Goal: Task Accomplishment & Management: Use online tool/utility

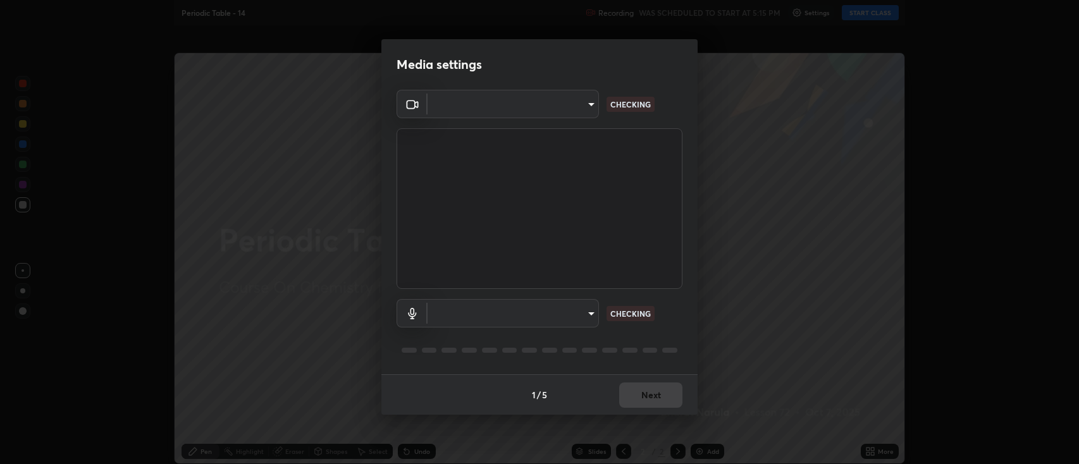
type input "3528efec02833288c34ab232e29dc1b898728e026cf3bfb96f453d63b846fc62"
type input "default"
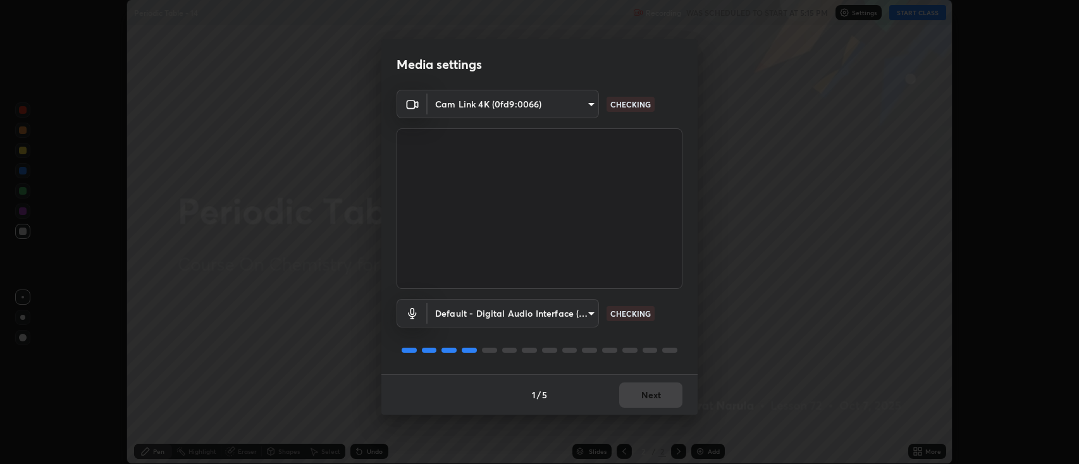
scroll to position [464, 1079]
click at [659, 398] on button "Next" at bounding box center [650, 395] width 63 height 25
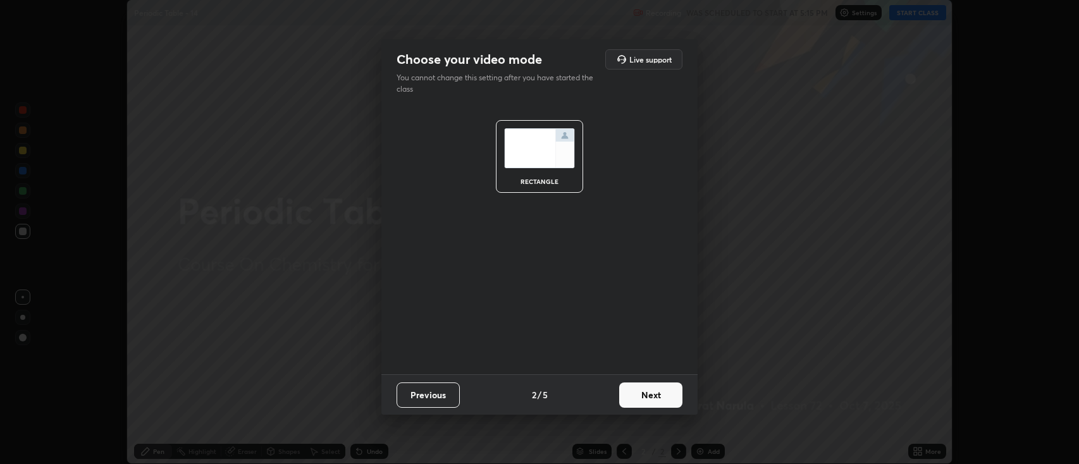
click at [657, 399] on button "Next" at bounding box center [650, 395] width 63 height 25
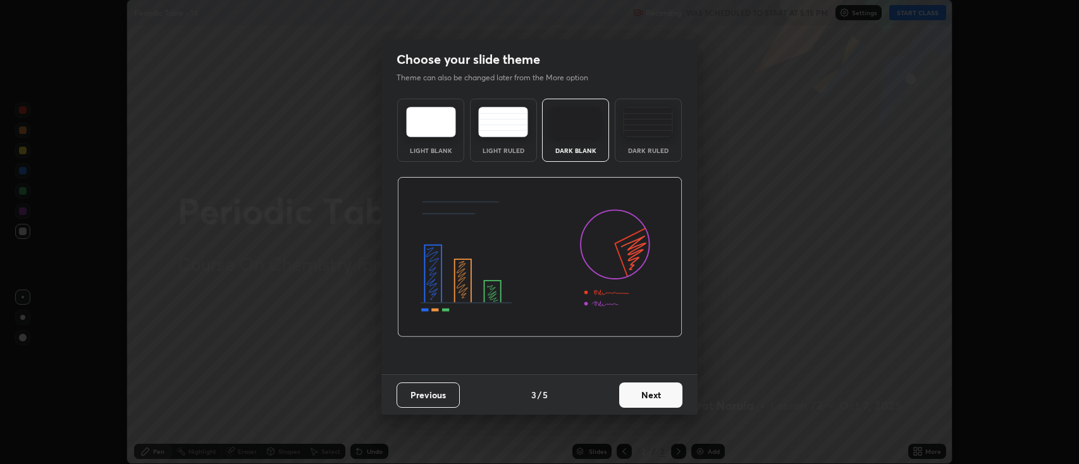
click at [654, 396] on button "Next" at bounding box center [650, 395] width 63 height 25
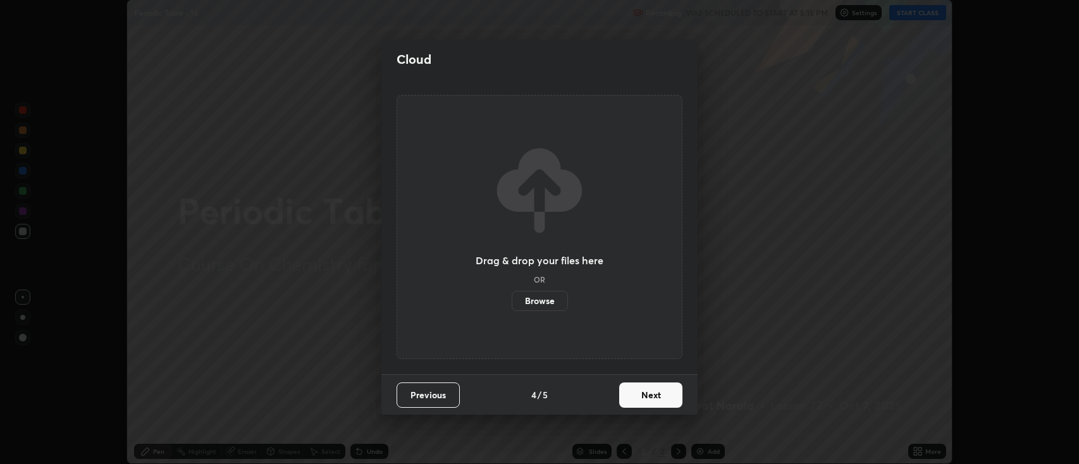
click at [652, 397] on button "Next" at bounding box center [650, 395] width 63 height 25
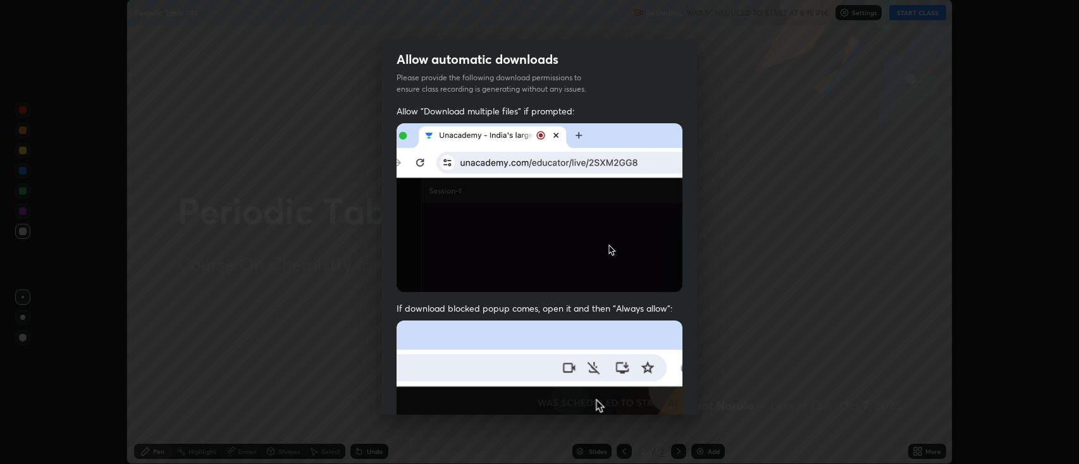
click at [579, 342] on img at bounding box center [540, 459] width 286 height 276
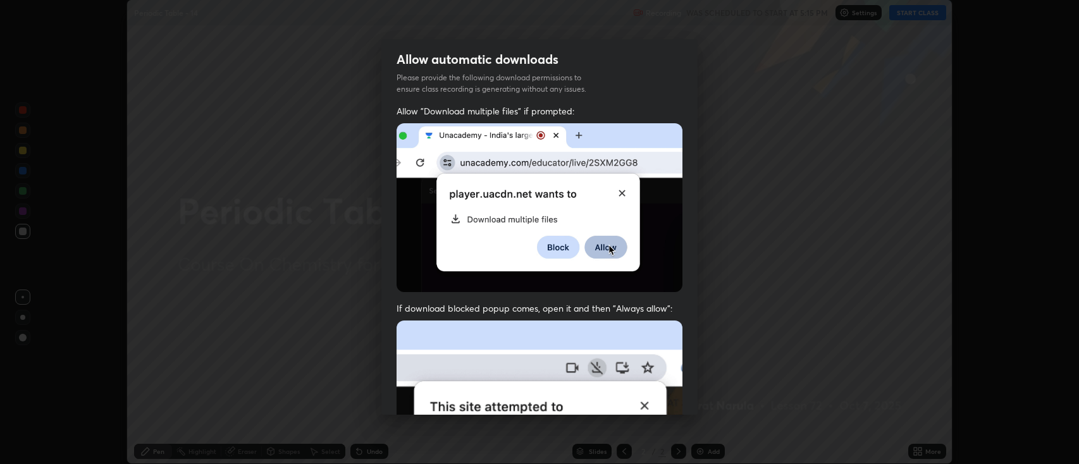
click at [564, 344] on img at bounding box center [540, 459] width 286 height 276
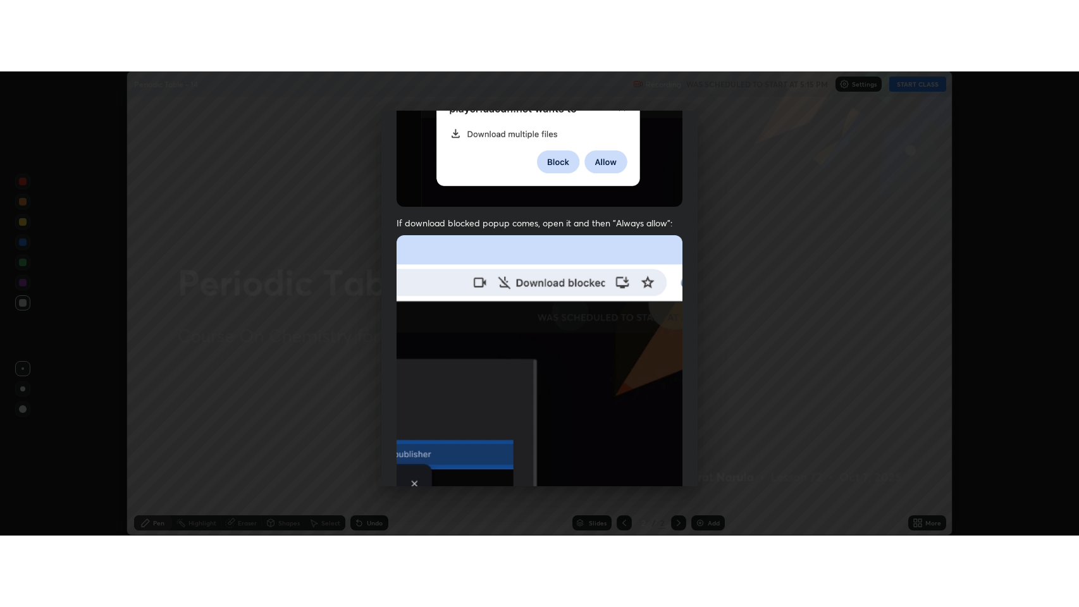
scroll to position [257, 0]
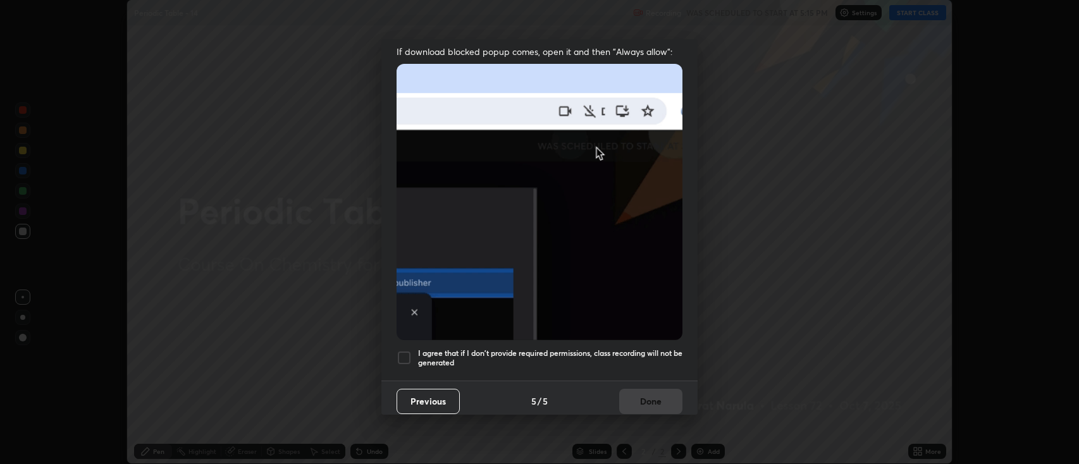
click at [504, 350] on h5 "I agree that if I don't provide required permissions, class recording will not …" at bounding box center [550, 359] width 264 height 20
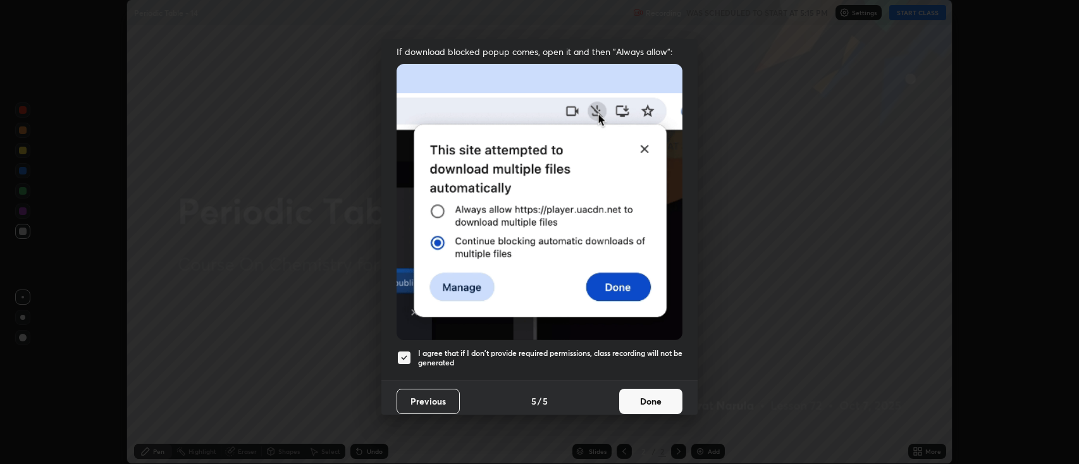
click at [636, 394] on button "Done" at bounding box center [650, 401] width 63 height 25
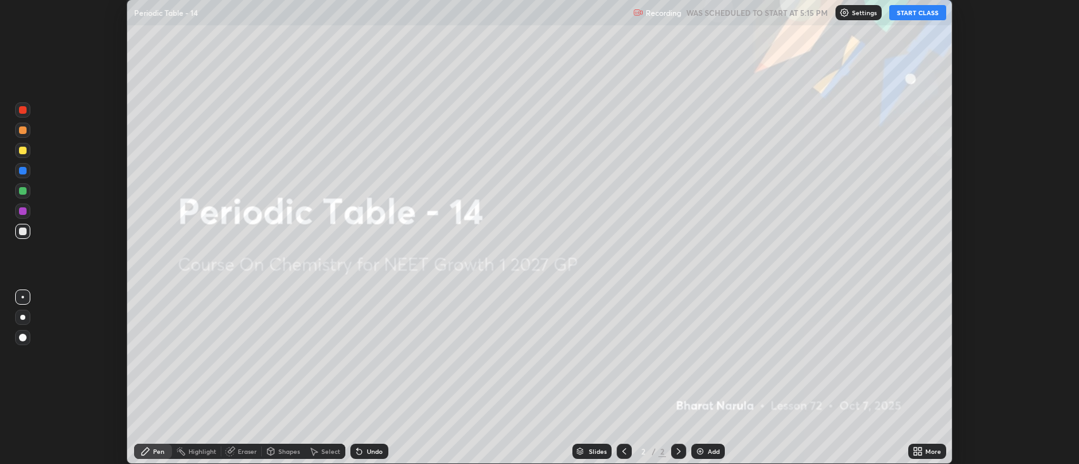
click at [914, 13] on button "START CLASS" at bounding box center [918, 12] width 57 height 15
click at [919, 450] on icon at bounding box center [920, 449] width 3 height 3
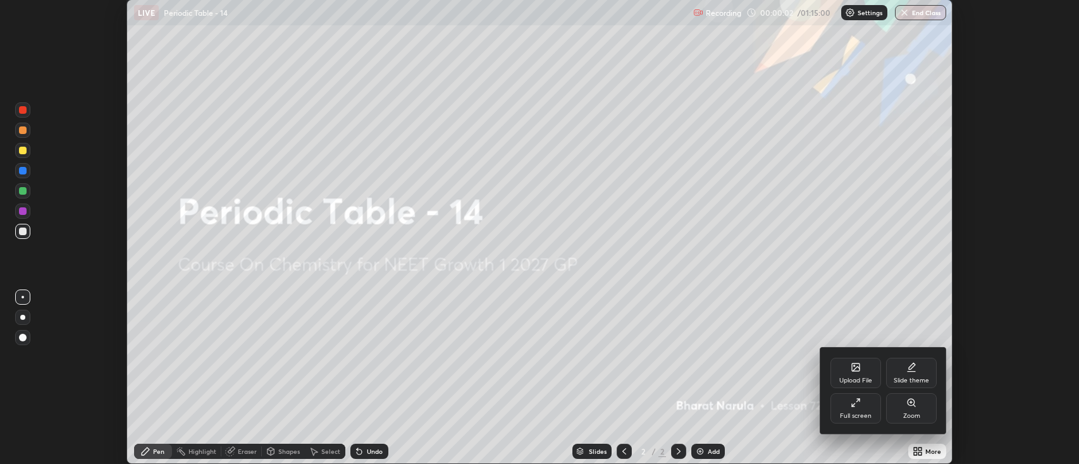
click at [854, 409] on div "Full screen" at bounding box center [856, 409] width 51 height 30
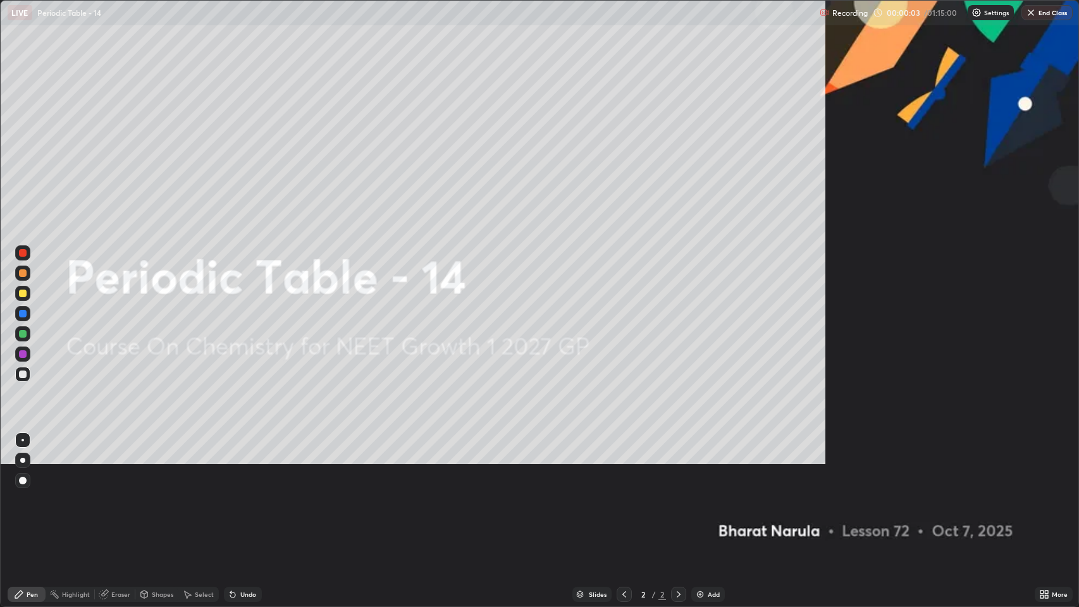
scroll to position [607, 1079]
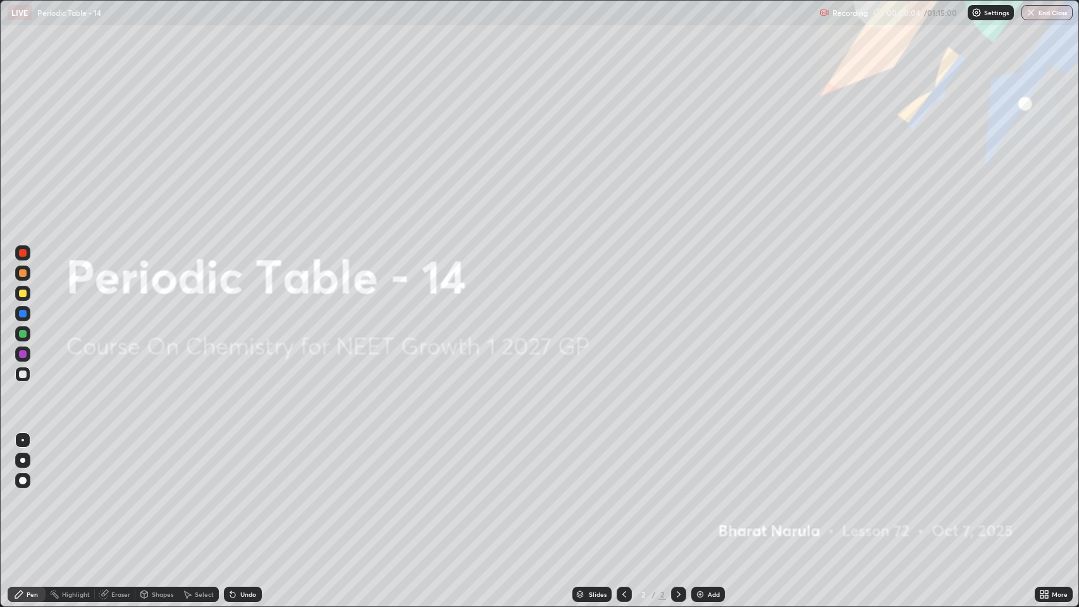
click at [698, 464] on img at bounding box center [700, 595] width 10 height 10
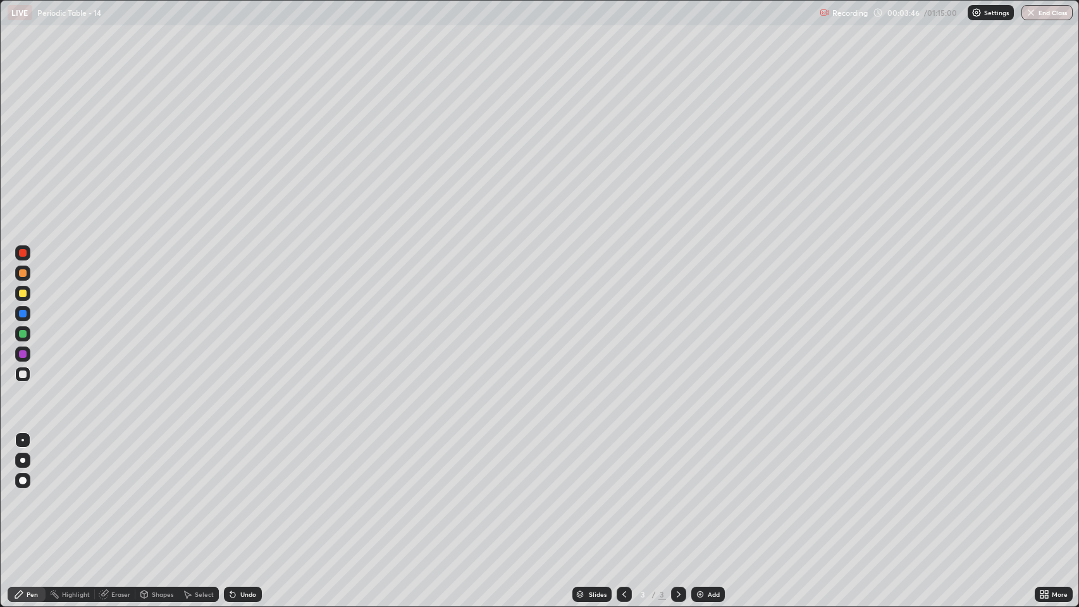
click at [22, 376] on div at bounding box center [23, 375] width 8 height 8
click at [22, 462] on div at bounding box center [22, 460] width 5 height 5
click at [25, 295] on div at bounding box center [23, 294] width 8 height 8
click at [19, 373] on div at bounding box center [23, 375] width 8 height 8
click at [24, 295] on div at bounding box center [23, 294] width 8 height 8
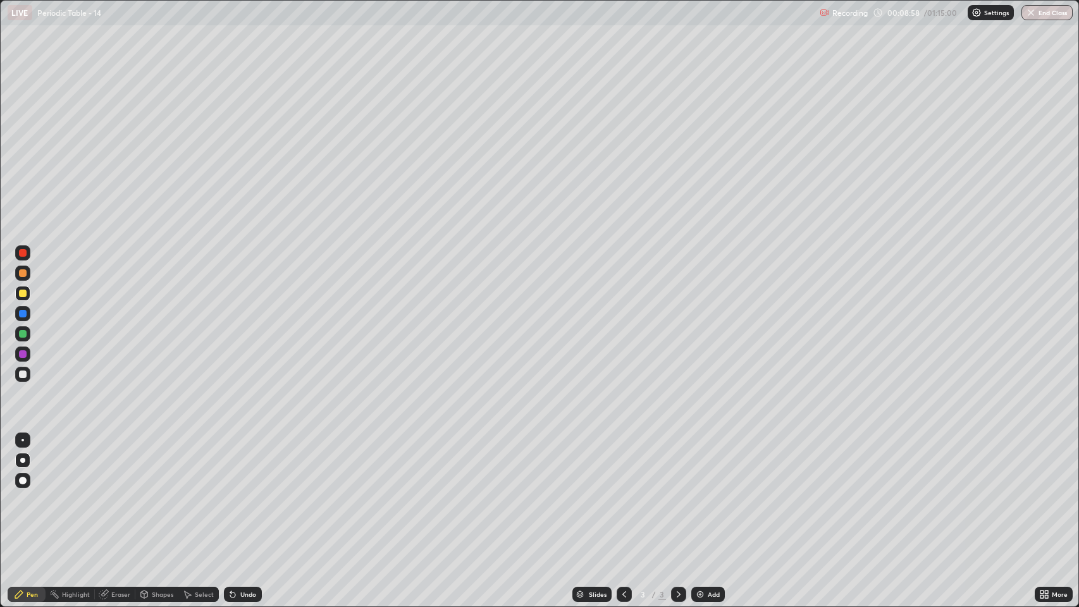
click at [705, 464] on div "Add" at bounding box center [709, 594] width 34 height 15
click at [22, 375] on div at bounding box center [23, 375] width 8 height 8
click at [20, 296] on div at bounding box center [23, 294] width 8 height 8
click at [23, 378] on div at bounding box center [23, 375] width 8 height 8
click at [23, 294] on div at bounding box center [23, 294] width 8 height 8
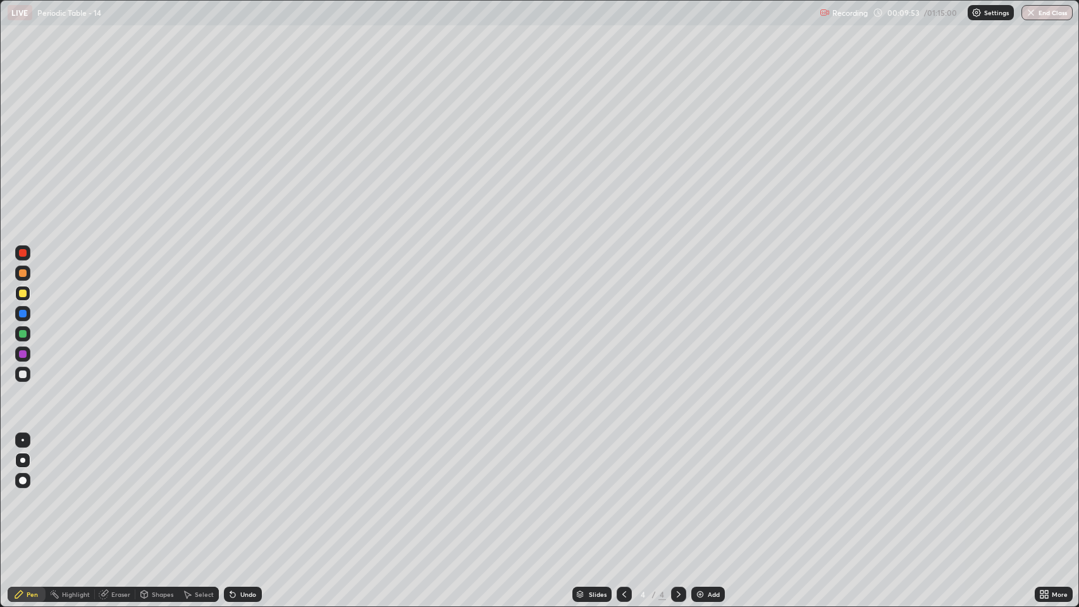
click at [23, 376] on div at bounding box center [23, 375] width 8 height 8
click at [23, 295] on div at bounding box center [23, 294] width 8 height 8
click at [19, 373] on div at bounding box center [23, 375] width 8 height 8
click at [22, 296] on div at bounding box center [23, 294] width 8 height 8
click at [20, 376] on div at bounding box center [23, 375] width 8 height 8
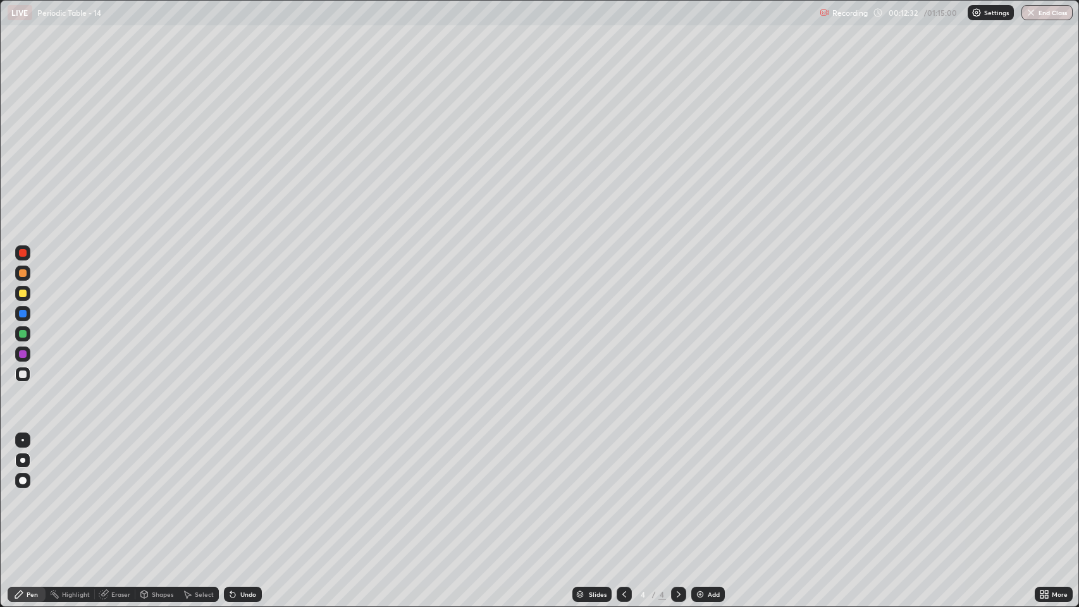
click at [195, 464] on div "Select" at bounding box center [204, 595] width 19 height 6
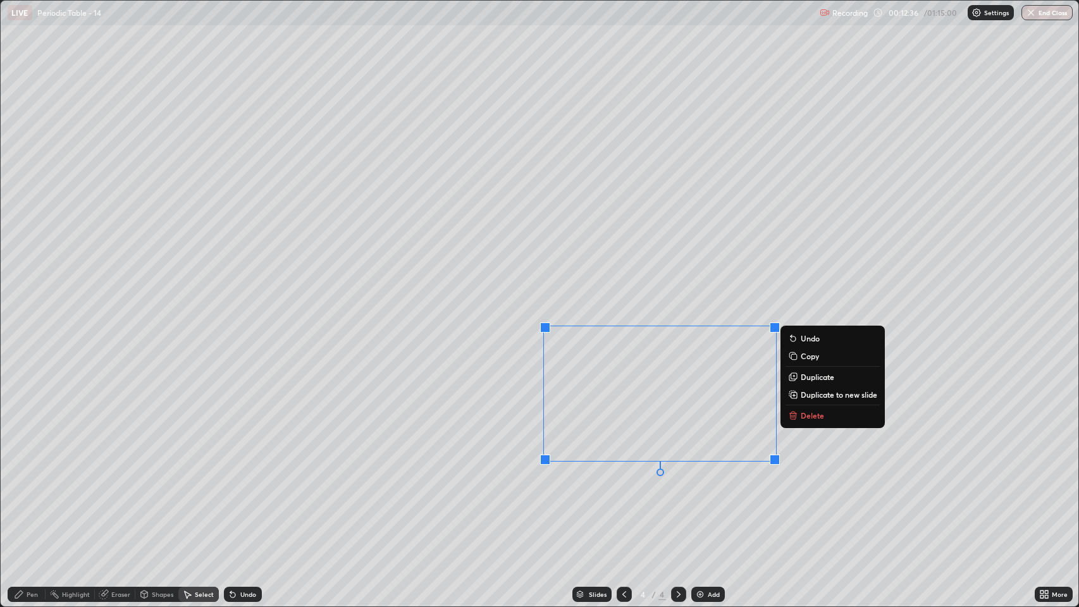
click at [802, 419] on p "Delete" at bounding box center [812, 416] width 23 height 10
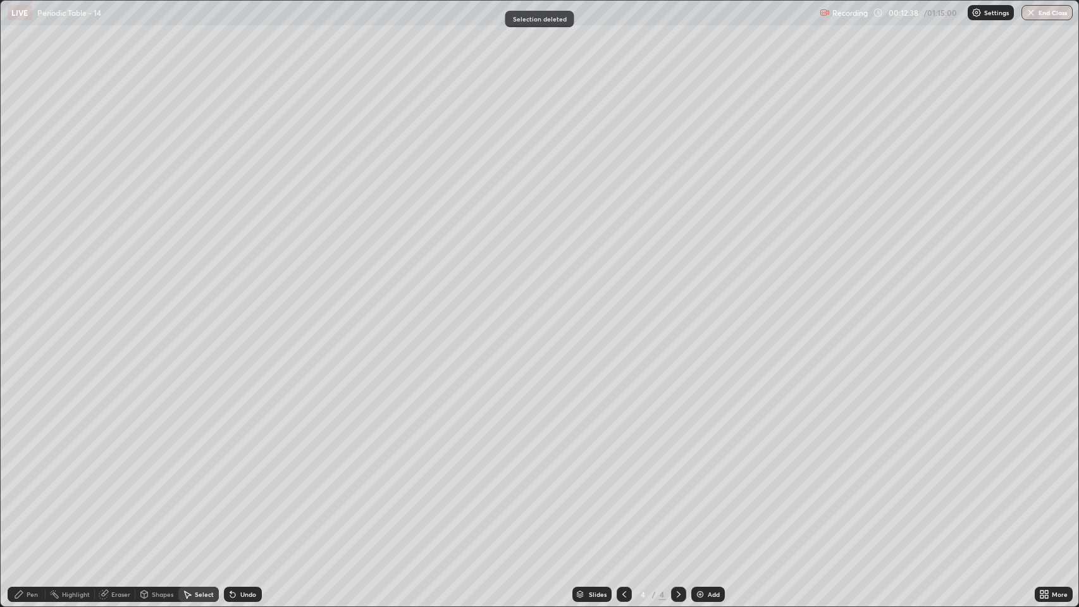
click at [22, 464] on icon at bounding box center [19, 595] width 10 height 10
click at [18, 294] on div at bounding box center [22, 293] width 15 height 15
click at [23, 375] on div at bounding box center [23, 375] width 8 height 8
click at [237, 464] on div "Undo" at bounding box center [243, 594] width 38 height 15
click at [701, 464] on img at bounding box center [700, 595] width 10 height 10
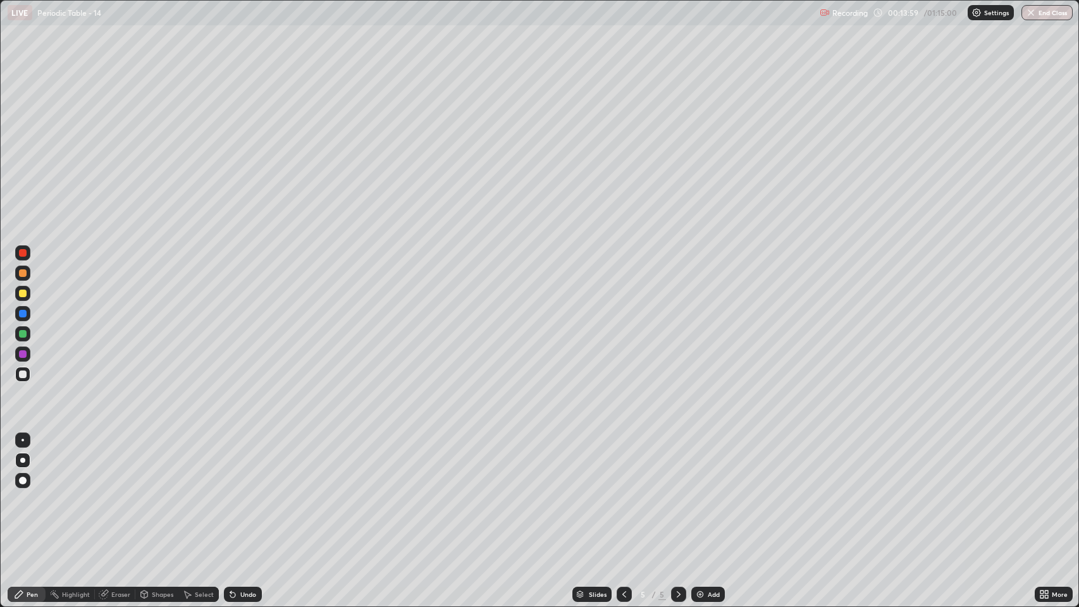
click at [20, 375] on div at bounding box center [23, 375] width 8 height 8
click at [23, 294] on div at bounding box center [23, 294] width 8 height 8
click at [23, 375] on div at bounding box center [23, 375] width 8 height 8
click at [24, 295] on div at bounding box center [23, 294] width 8 height 8
click at [23, 378] on div at bounding box center [23, 375] width 8 height 8
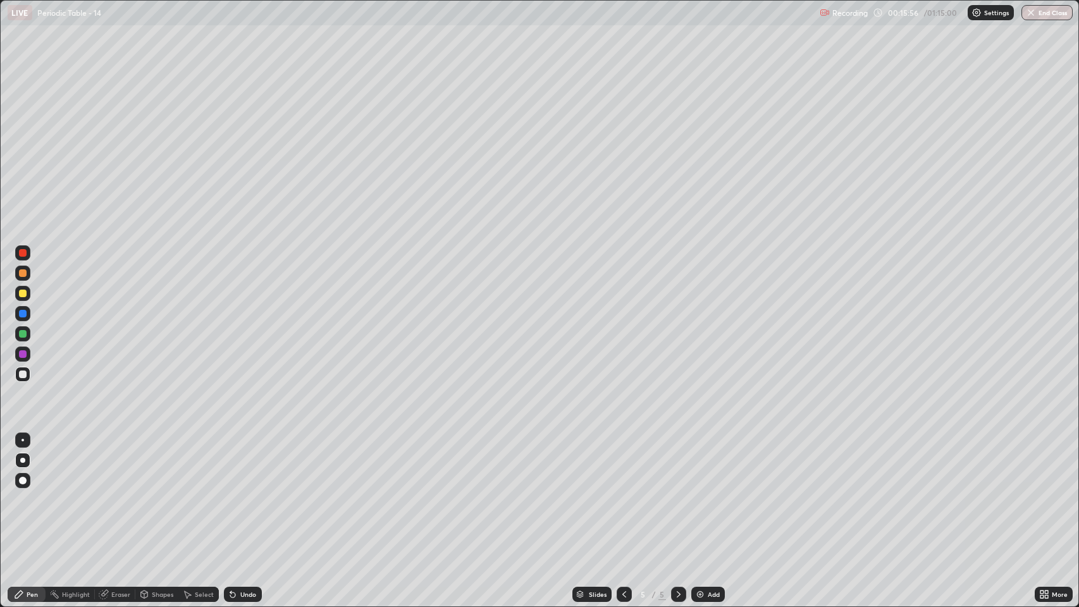
click at [22, 295] on div at bounding box center [23, 294] width 8 height 8
click at [24, 378] on div at bounding box center [23, 375] width 8 height 8
click at [232, 464] on icon at bounding box center [232, 595] width 5 height 5
click at [239, 464] on div "Undo" at bounding box center [243, 594] width 38 height 15
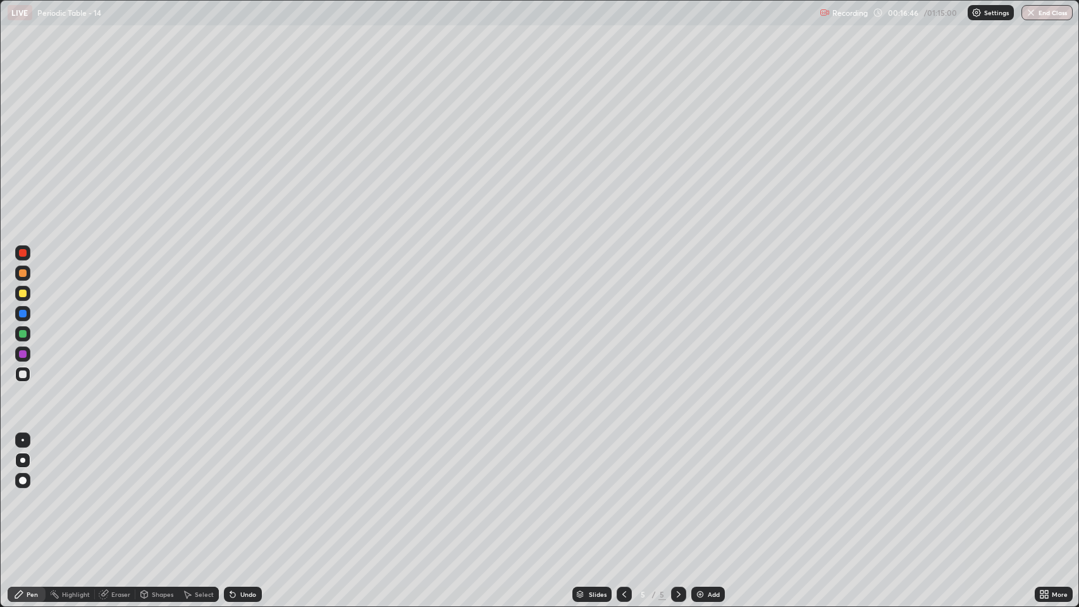
click at [238, 464] on div "Undo" at bounding box center [243, 594] width 38 height 15
click at [25, 294] on div at bounding box center [23, 294] width 8 height 8
click at [25, 375] on div at bounding box center [23, 375] width 8 height 8
click at [106, 464] on icon at bounding box center [104, 595] width 10 height 10
click at [26, 464] on div "Pen" at bounding box center [27, 594] width 38 height 15
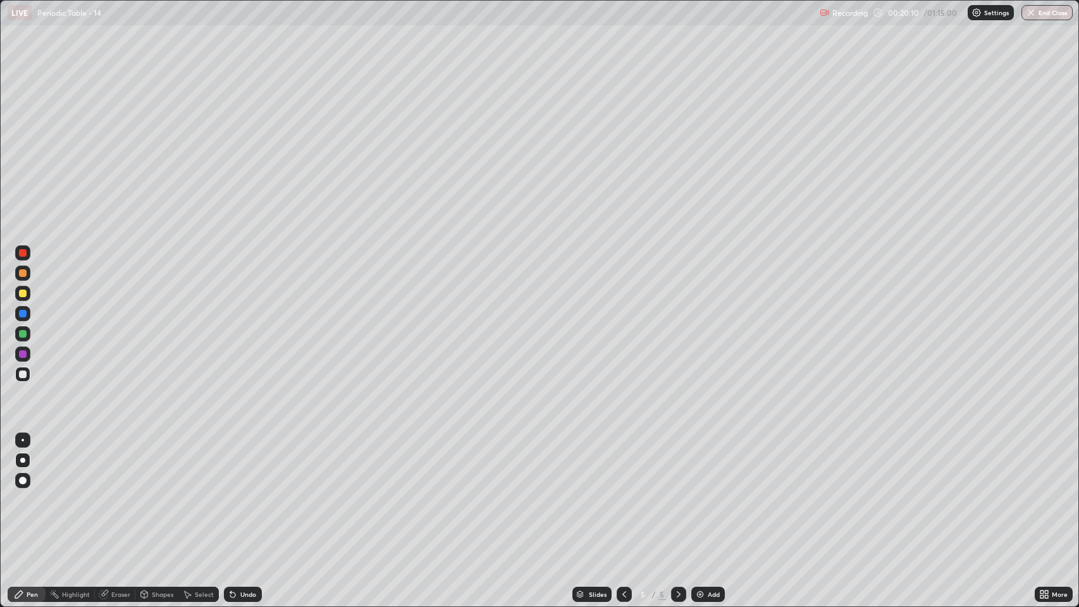
click at [704, 464] on img at bounding box center [700, 595] width 10 height 10
click at [623, 464] on icon at bounding box center [625, 595] width 4 height 6
click at [676, 464] on icon at bounding box center [679, 595] width 10 height 10
click at [113, 464] on div "Eraser" at bounding box center [120, 595] width 19 height 6
click at [32, 464] on div "Pen" at bounding box center [32, 595] width 11 height 6
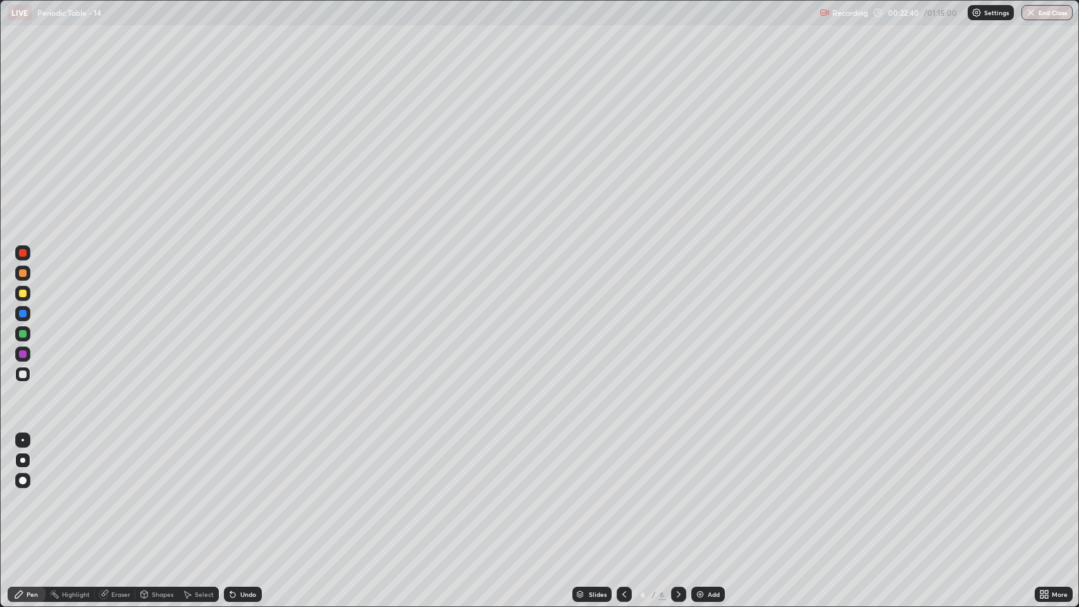
click at [247, 464] on div "Undo" at bounding box center [248, 595] width 16 height 6
click at [104, 464] on icon at bounding box center [104, 593] width 7 height 6
click at [28, 464] on div "Pen" at bounding box center [32, 595] width 11 height 6
click at [23, 296] on div at bounding box center [23, 294] width 8 height 8
click at [25, 378] on div at bounding box center [23, 375] width 8 height 8
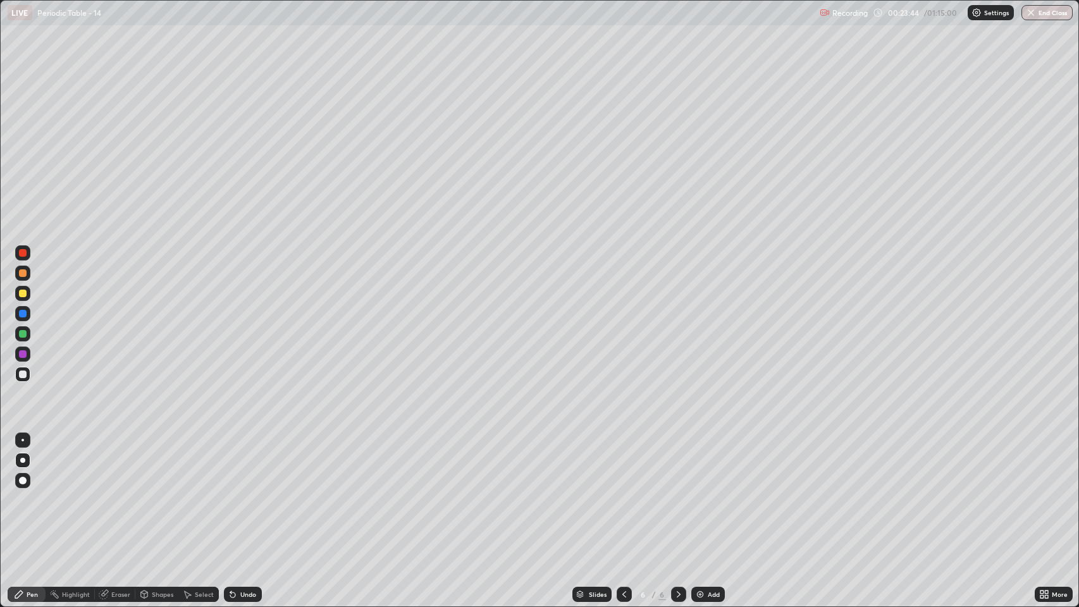
click at [20, 293] on div at bounding box center [23, 294] width 8 height 8
click at [108, 464] on icon at bounding box center [104, 595] width 10 height 10
click at [22, 464] on icon at bounding box center [19, 595] width 8 height 8
click at [25, 378] on div at bounding box center [23, 375] width 8 height 8
click at [115, 464] on div "Eraser" at bounding box center [120, 595] width 19 height 6
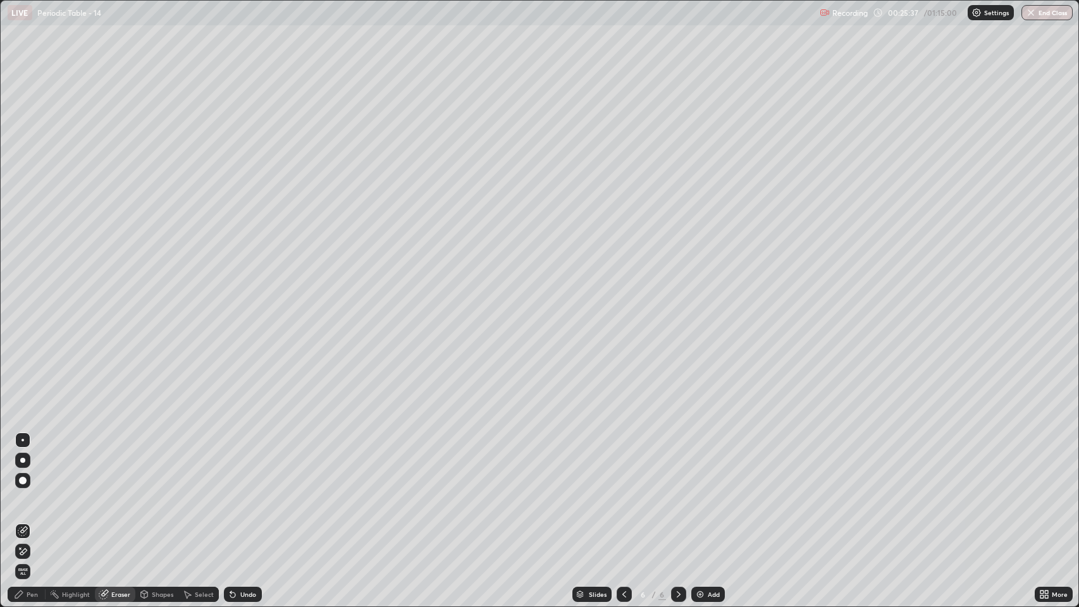
click at [112, 464] on div "Eraser" at bounding box center [120, 595] width 19 height 6
click at [20, 464] on icon at bounding box center [19, 595] width 8 height 8
click at [19, 294] on div at bounding box center [23, 294] width 8 height 8
click at [234, 464] on icon at bounding box center [232, 595] width 5 height 5
click at [20, 375] on div at bounding box center [23, 375] width 8 height 8
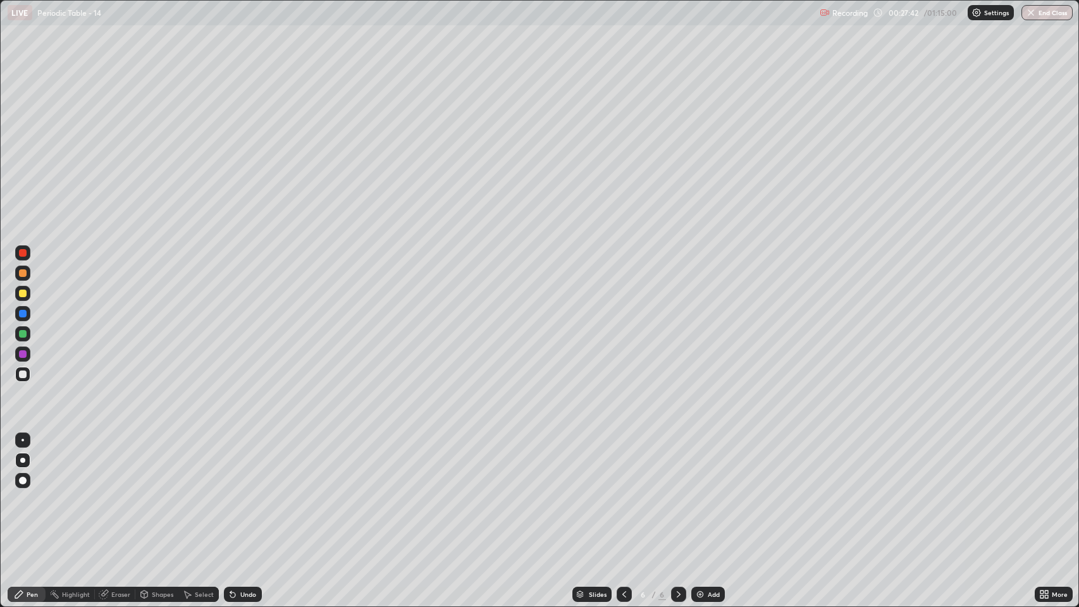
click at [232, 464] on icon at bounding box center [232, 595] width 5 height 5
click at [240, 464] on div "Undo" at bounding box center [248, 595] width 16 height 6
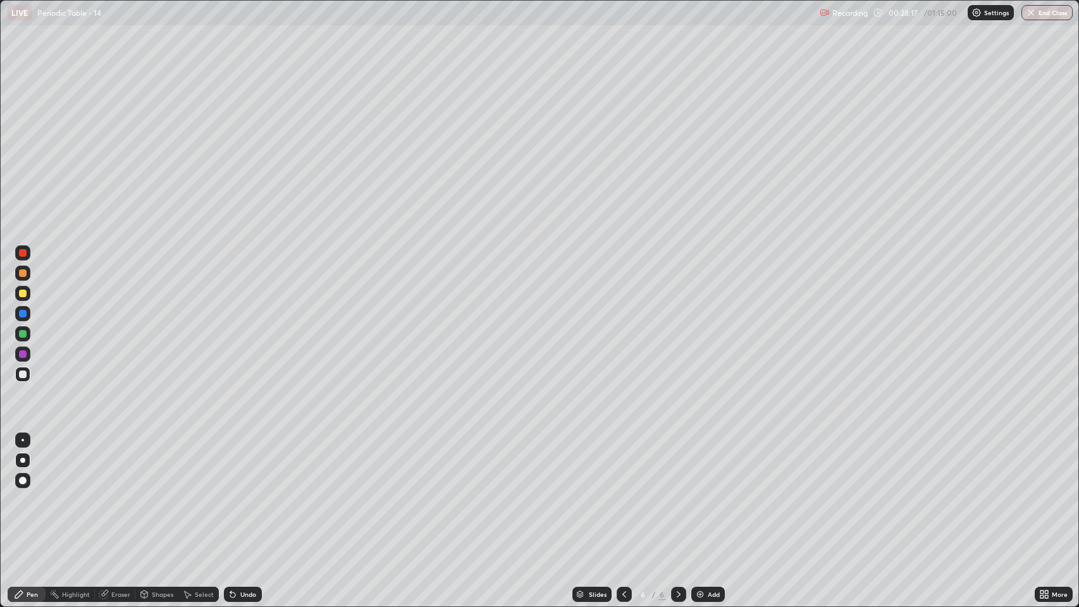
click at [241, 464] on div "Undo" at bounding box center [248, 595] width 16 height 6
click at [242, 464] on div "Undo" at bounding box center [243, 594] width 38 height 15
click at [242, 464] on div "Undo" at bounding box center [248, 595] width 16 height 6
click at [245, 464] on div "Undo" at bounding box center [248, 595] width 16 height 6
click at [241, 464] on div "Undo" at bounding box center [243, 594] width 38 height 15
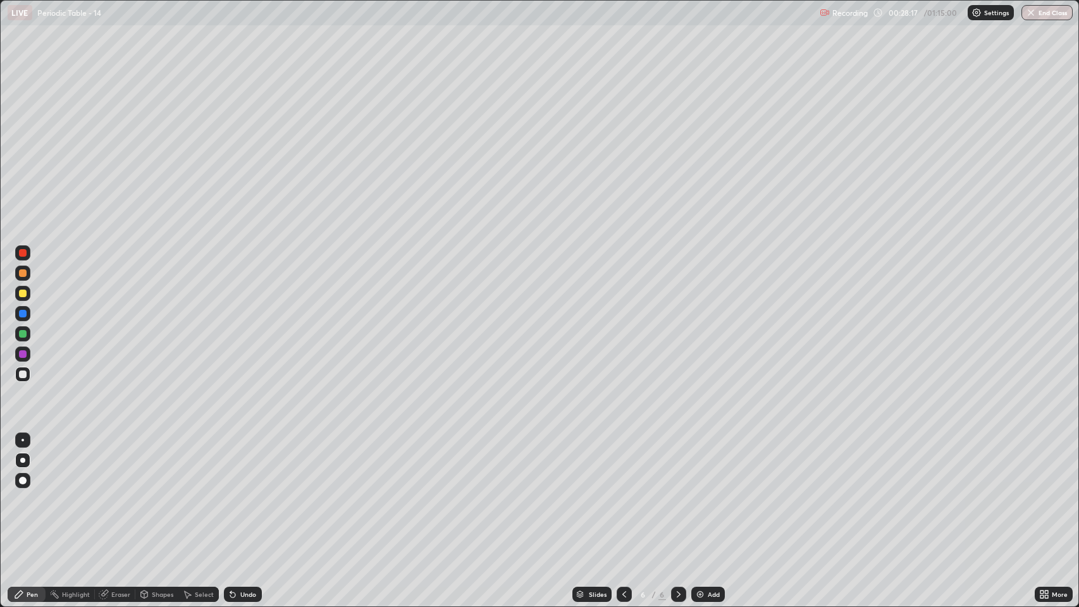
click at [240, 464] on div "Undo" at bounding box center [243, 594] width 38 height 15
click at [242, 464] on div "Undo" at bounding box center [243, 594] width 38 height 15
click at [240, 464] on div "Undo" at bounding box center [243, 594] width 38 height 15
click at [25, 464] on div "Pen" at bounding box center [27, 594] width 38 height 15
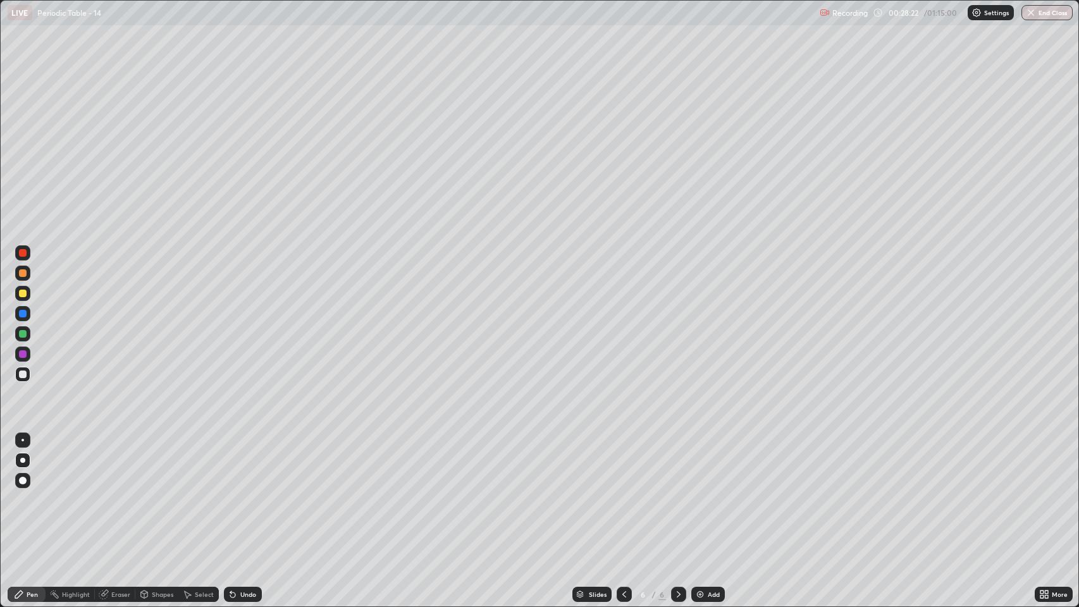
click at [19, 293] on div at bounding box center [23, 294] width 8 height 8
click at [766, 464] on div "Slides 6 / 6 Add" at bounding box center [649, 594] width 774 height 25
click at [772, 464] on div "Slides 6 / 6 Add" at bounding box center [649, 594] width 774 height 25
click at [796, 464] on div "Slides 6 / 6 Add" at bounding box center [649, 594] width 774 height 25
click at [816, 464] on div "Slides 6 / 6 Add" at bounding box center [649, 594] width 774 height 25
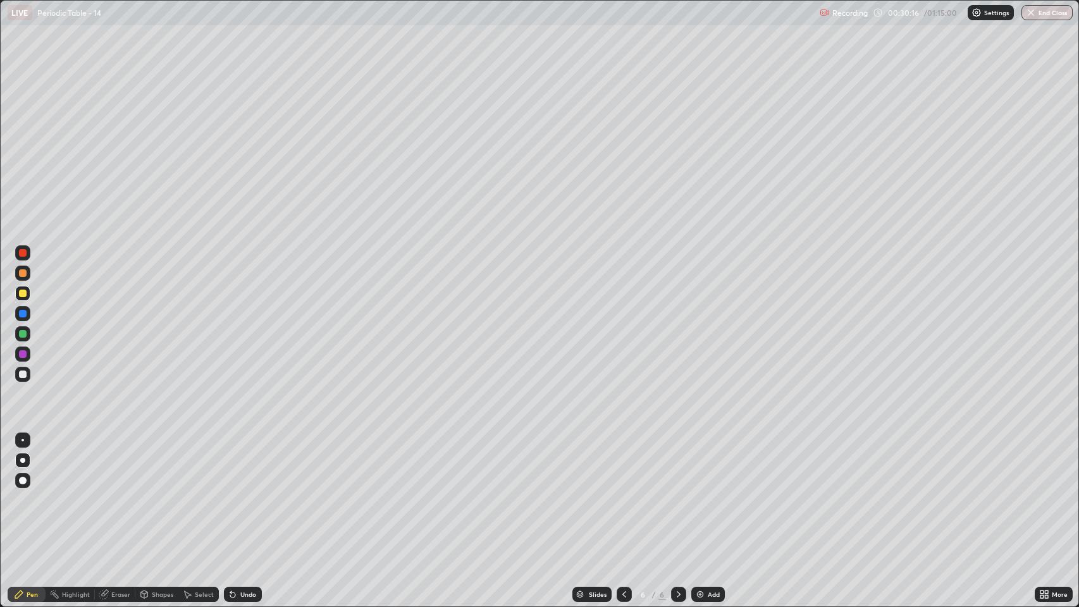
click at [835, 464] on div "Slides 6 / 6 Add" at bounding box center [649, 594] width 774 height 25
click at [624, 464] on icon at bounding box center [624, 595] width 10 height 10
click at [623, 464] on icon at bounding box center [625, 595] width 4 height 6
click at [619, 464] on icon at bounding box center [624, 595] width 10 height 10
click at [623, 464] on icon at bounding box center [624, 595] width 10 height 10
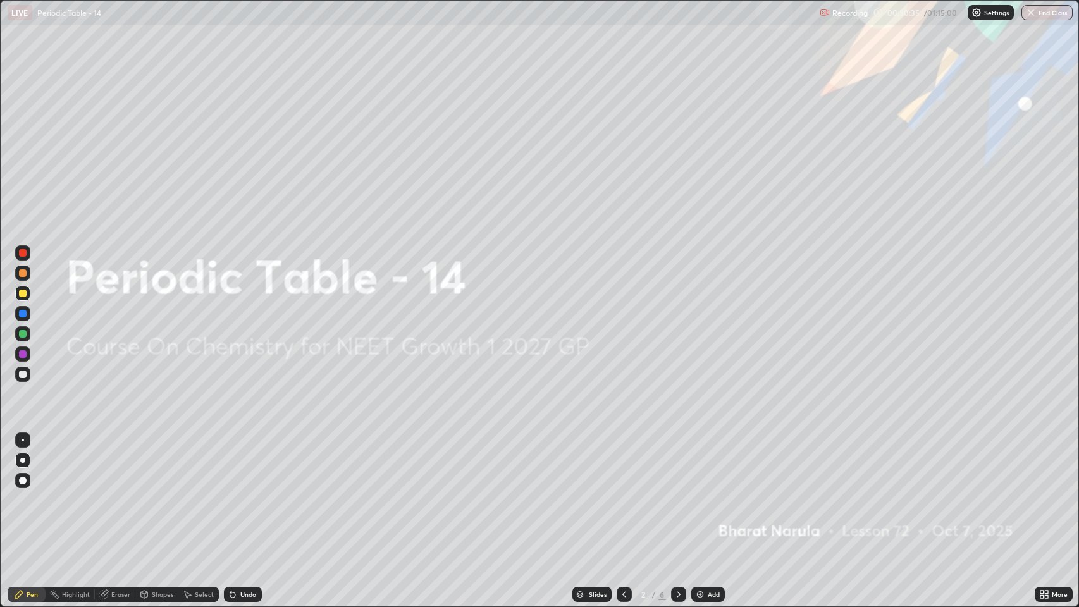
click at [678, 464] on icon at bounding box center [679, 595] width 10 height 10
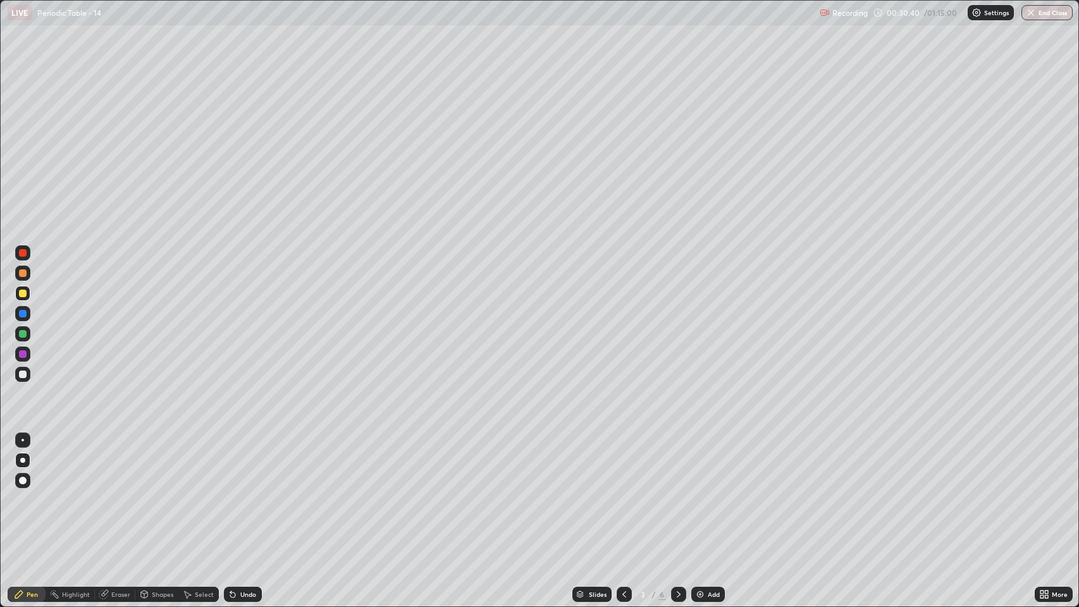
click at [674, 464] on icon at bounding box center [679, 595] width 10 height 10
click at [678, 464] on icon at bounding box center [679, 595] width 4 height 6
click at [678, 464] on icon at bounding box center [679, 595] width 10 height 10
click at [698, 464] on img at bounding box center [700, 595] width 10 height 10
click at [22, 375] on div at bounding box center [23, 375] width 8 height 8
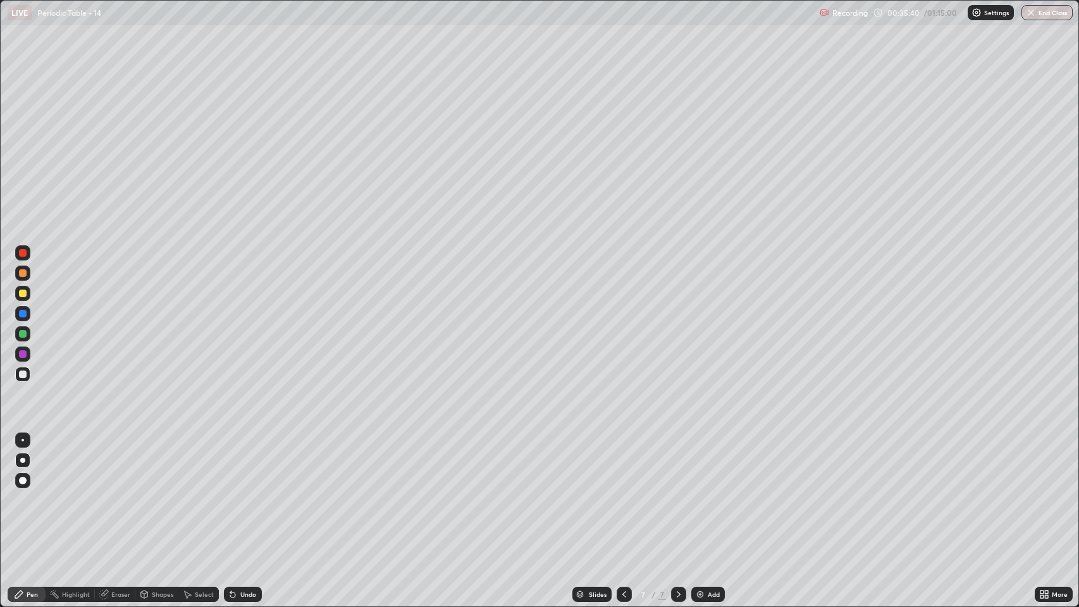
click at [23, 296] on div at bounding box center [23, 294] width 8 height 8
click at [104, 464] on icon at bounding box center [103, 595] width 8 height 8
click at [22, 464] on icon at bounding box center [19, 595] width 10 height 10
click at [23, 375] on div at bounding box center [23, 375] width 8 height 8
click at [161, 464] on div "Shapes" at bounding box center [163, 595] width 22 height 6
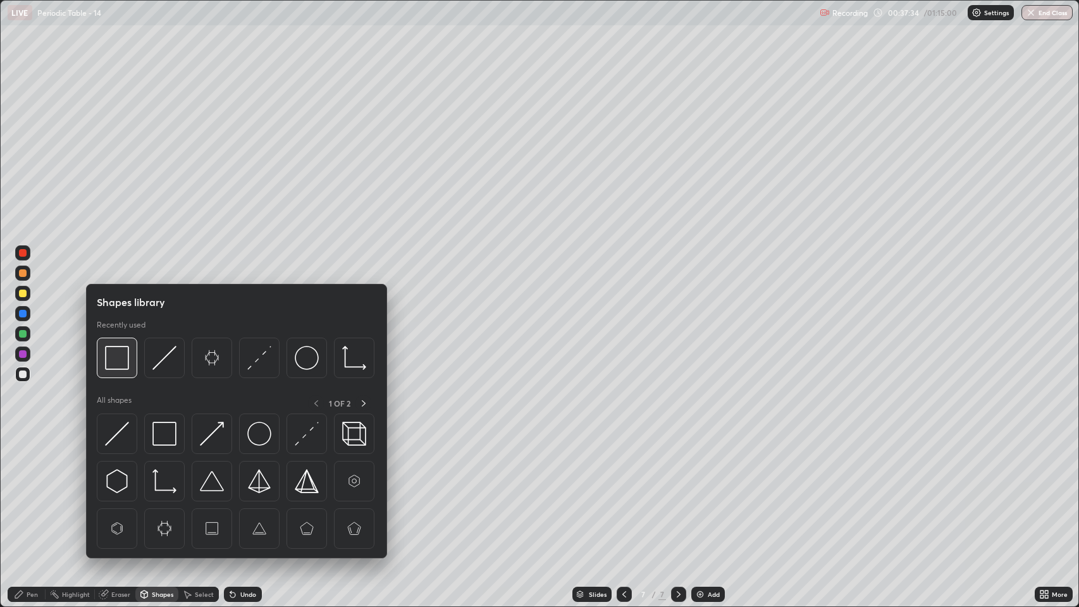
click at [129, 366] on div at bounding box center [117, 358] width 40 height 40
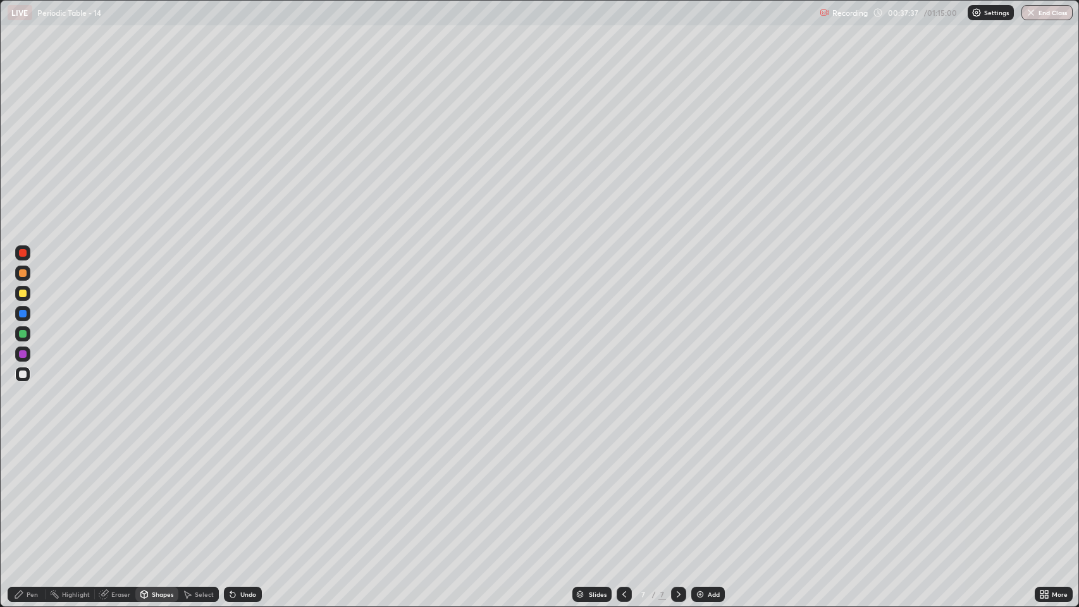
click at [27, 464] on div "Pen" at bounding box center [32, 595] width 11 height 6
click at [240, 464] on div "Undo" at bounding box center [243, 594] width 38 height 15
click at [697, 464] on img at bounding box center [700, 595] width 10 height 10
click at [706, 464] on div "Add" at bounding box center [709, 594] width 34 height 15
click at [708, 464] on div "Add" at bounding box center [714, 595] width 12 height 6
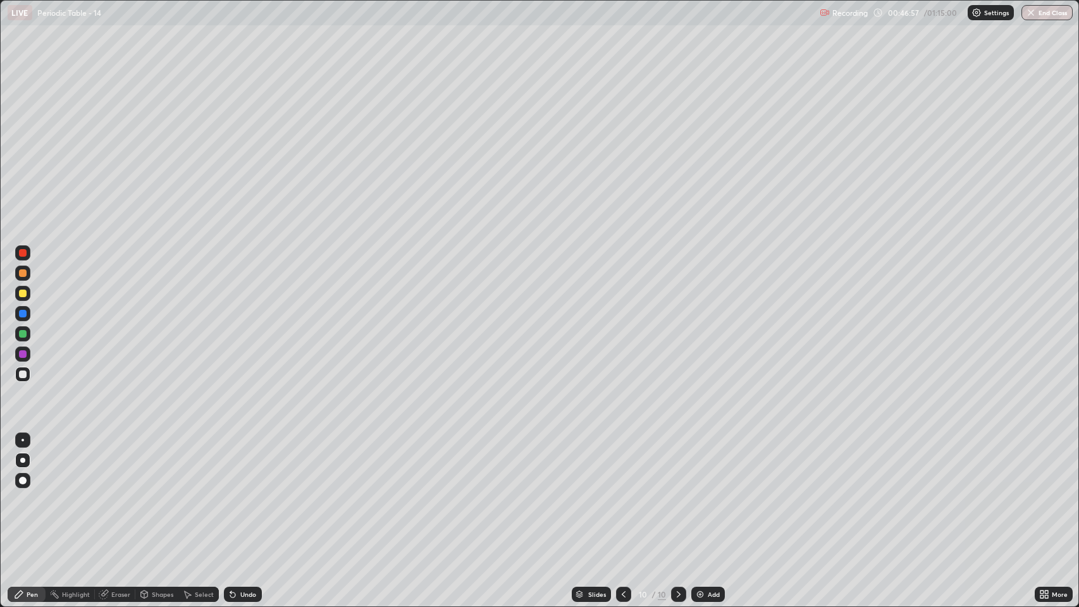
click at [114, 464] on div "Eraser" at bounding box center [120, 595] width 19 height 6
click at [27, 464] on div "Pen" at bounding box center [32, 595] width 11 height 6
click at [117, 464] on div "Eraser" at bounding box center [120, 595] width 19 height 6
click at [22, 464] on icon at bounding box center [19, 595] width 10 height 10
click at [702, 464] on img at bounding box center [700, 595] width 10 height 10
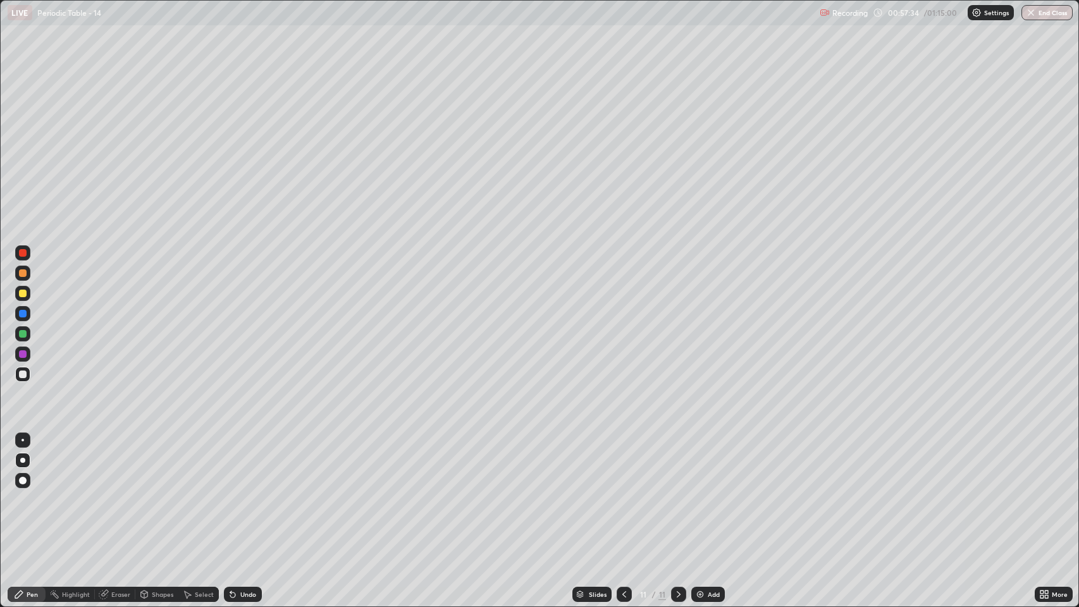
click at [699, 464] on img at bounding box center [700, 595] width 10 height 10
click at [22, 296] on div at bounding box center [23, 294] width 8 height 8
click at [121, 464] on div "Eraser" at bounding box center [120, 595] width 19 height 6
click at [19, 464] on icon at bounding box center [19, 595] width 10 height 10
click at [19, 297] on div at bounding box center [22, 293] width 15 height 15
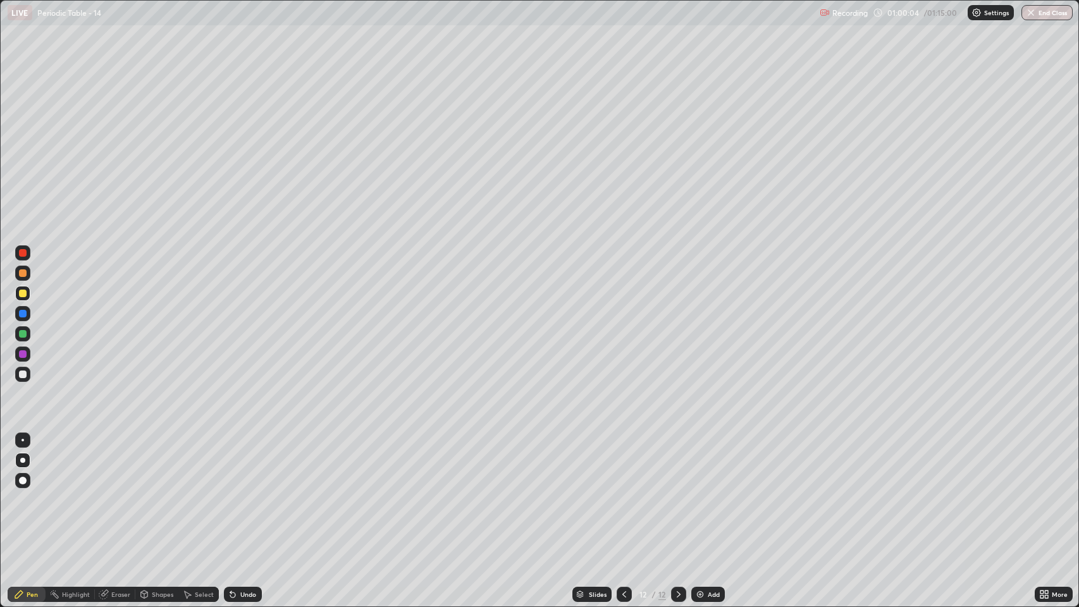
click at [242, 464] on div "Undo" at bounding box center [248, 595] width 16 height 6
click at [702, 464] on img at bounding box center [700, 595] width 10 height 10
click at [23, 373] on div at bounding box center [23, 375] width 8 height 8
click at [25, 294] on div at bounding box center [23, 294] width 8 height 8
click at [20, 377] on div at bounding box center [23, 375] width 8 height 8
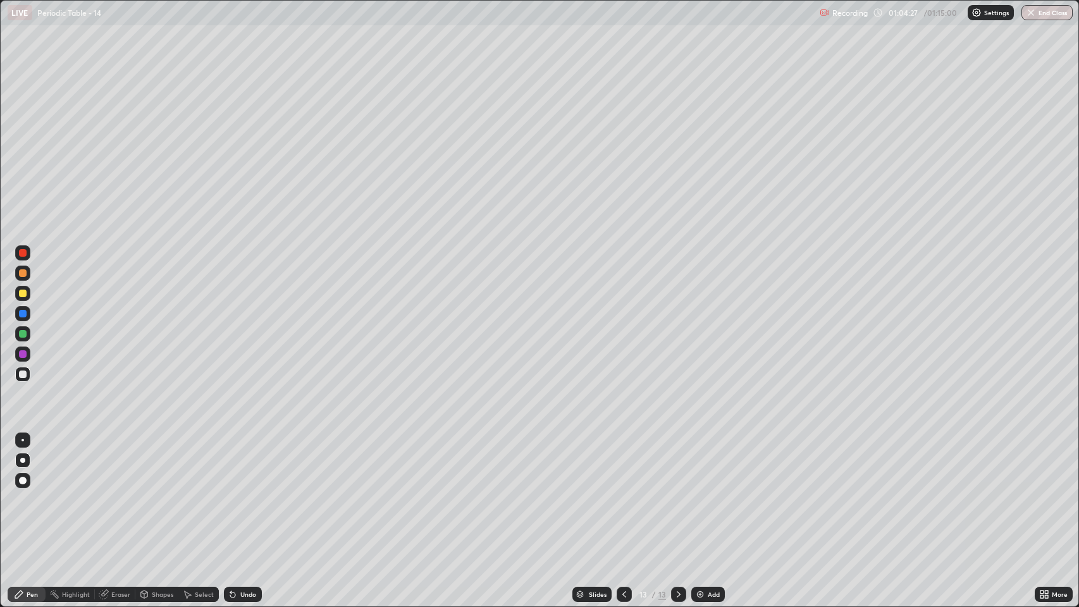
click at [23, 295] on div at bounding box center [23, 294] width 8 height 8
click at [22, 375] on div at bounding box center [23, 375] width 8 height 8
click at [19, 354] on div at bounding box center [23, 355] width 8 height 8
click at [22, 337] on div at bounding box center [23, 334] width 8 height 8
click at [22, 355] on div at bounding box center [23, 355] width 8 height 8
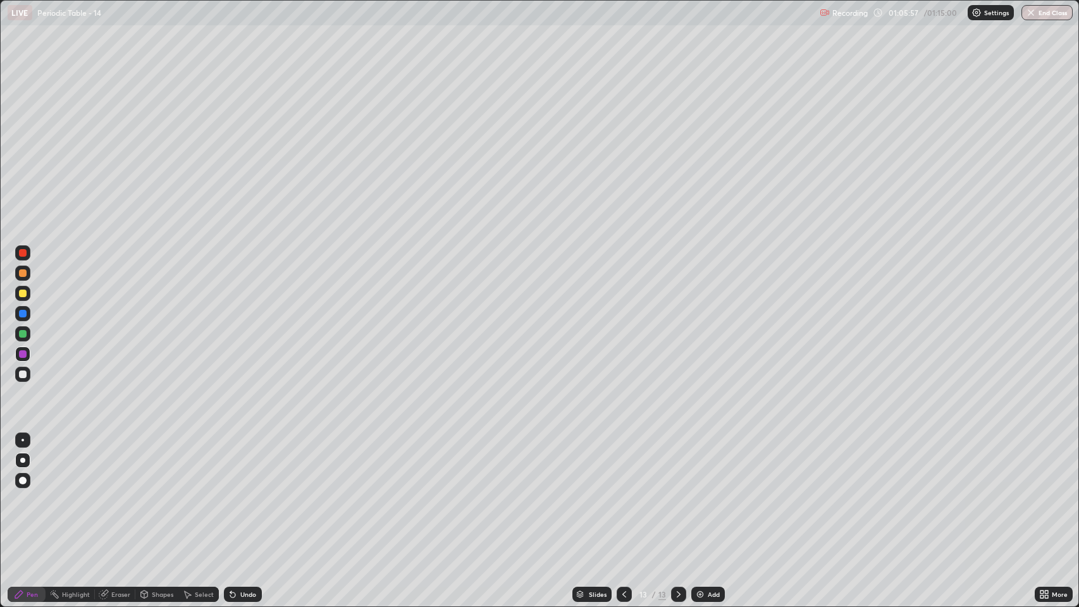
click at [25, 335] on div at bounding box center [23, 334] width 8 height 8
click at [1050, 14] on button "End Class" at bounding box center [1047, 12] width 51 height 15
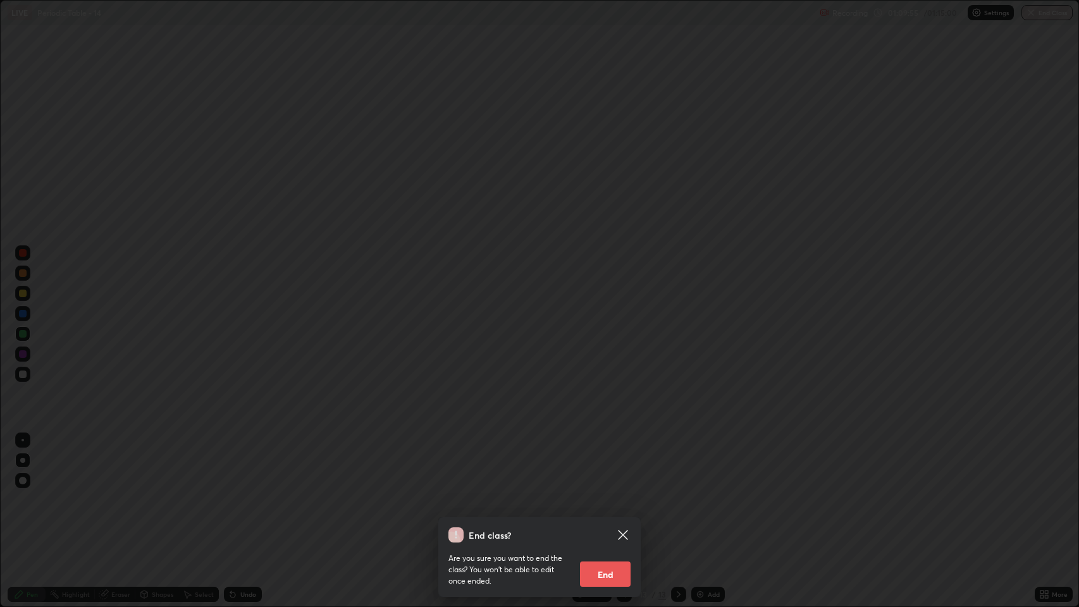
click at [605, 464] on button "End" at bounding box center [605, 574] width 51 height 25
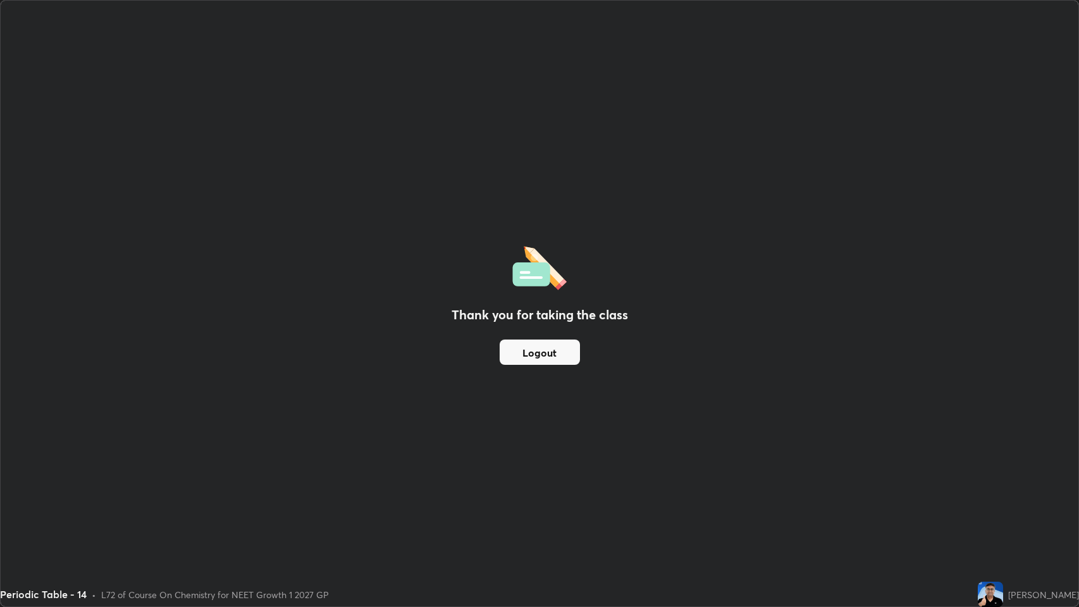
click at [566, 352] on button "Logout" at bounding box center [540, 352] width 80 height 25
